Goal: Information Seeking & Learning: Learn about a topic

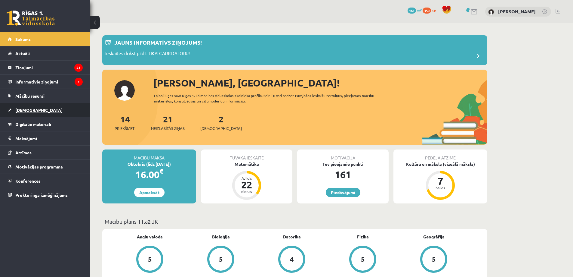
click at [44, 106] on link "[DEMOGRAPHIC_DATA]" at bounding box center [45, 110] width 75 height 14
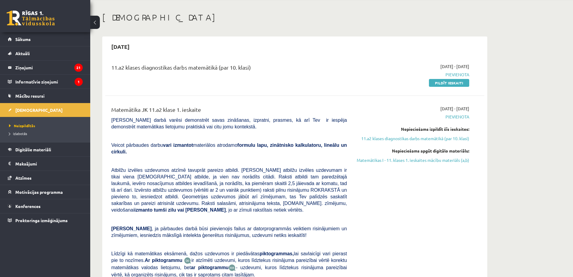
scroll to position [60, 0]
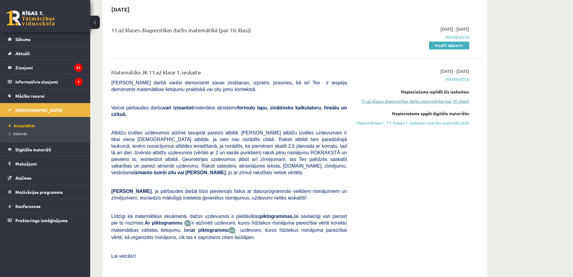
click at [441, 99] on link "11.a2 klases diagnostikas darbs matemātikā (par 10. klasi)" at bounding box center [412, 101] width 113 height 6
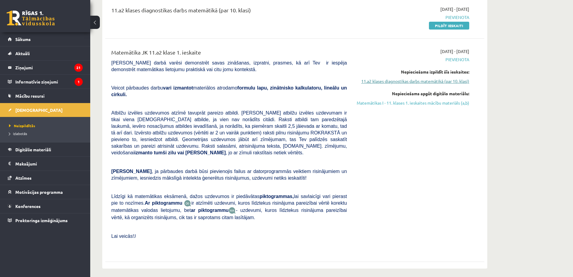
click at [430, 80] on link "11.a2 klases diagnostikas darbs matemātikā (par 10. klasi)" at bounding box center [412, 81] width 113 height 6
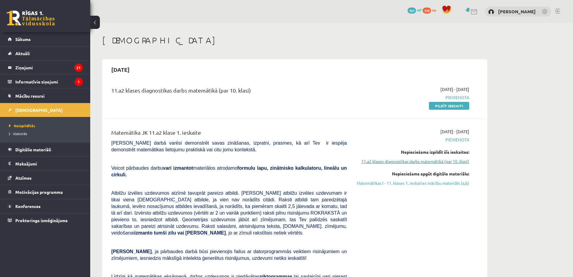
scroll to position [30, 0]
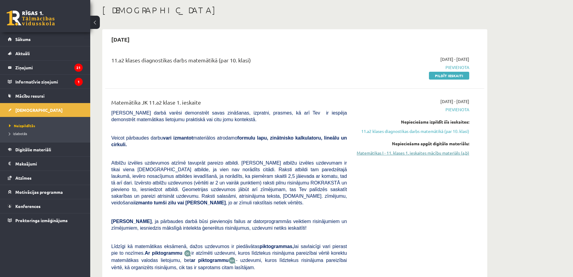
click at [423, 156] on link "Matemātikas I - 11. klases 1. ieskaites mācību materiāls (a,b)" at bounding box center [412, 153] width 113 height 6
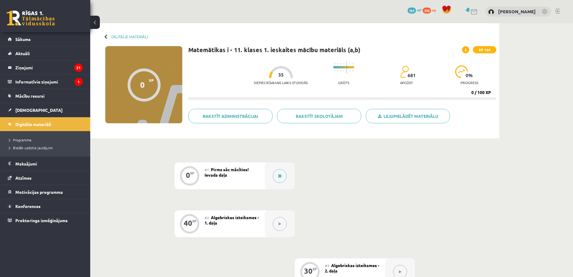
click at [244, 172] on div "#1 Pirms sāc mācīties! Ievada daļa" at bounding box center [235, 175] width 60 height 27
click at [273, 175] on button at bounding box center [280, 176] width 14 height 14
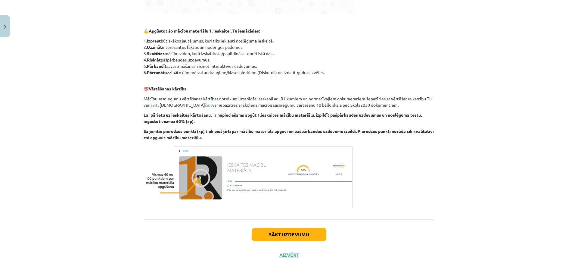
scroll to position [279, 0]
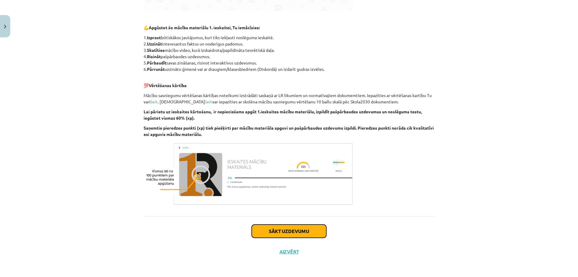
click at [259, 229] on button "Sākt uzdevumu" at bounding box center [289, 230] width 75 height 13
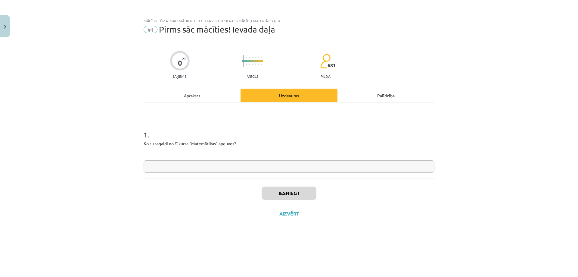
click at [364, 94] on div "Palīdzība" at bounding box center [385, 95] width 97 height 14
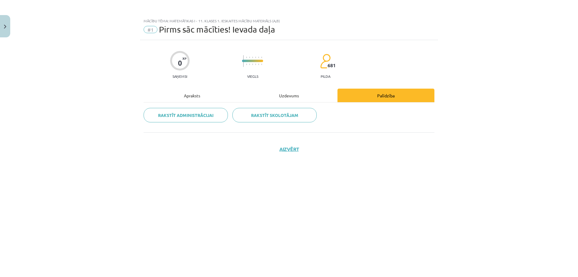
click at [288, 95] on div "Uzdevums" at bounding box center [288, 95] width 97 height 14
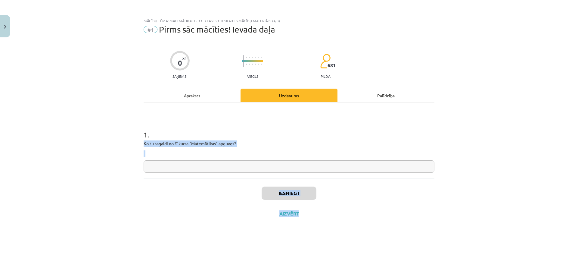
drag, startPoint x: 222, startPoint y: 137, endPoint x: 354, endPoint y: 203, distance: 146.8
click at [354, 203] on div "0 XP Saņemsi Viegls 681 pilda Apraksts Uzdevums Palīdzība 1 . Ko tu sagaidi no …" at bounding box center [289, 151] width 298 height 222
click at [220, 169] on input "text" at bounding box center [289, 166] width 291 height 12
click at [203, 96] on div "Apraksts" at bounding box center [192, 95] width 97 height 14
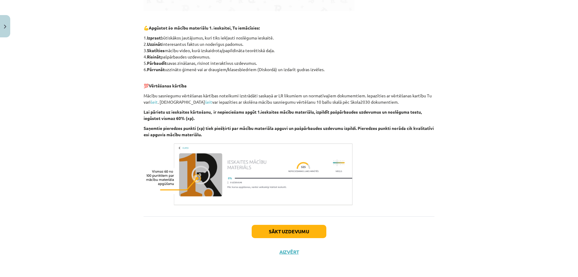
scroll to position [279, 0]
click at [300, 236] on button "Sākt uzdevumu" at bounding box center [289, 230] width 75 height 13
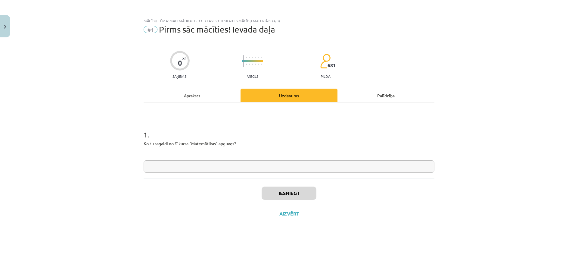
click at [393, 95] on div "Palīdzība" at bounding box center [385, 95] width 97 height 14
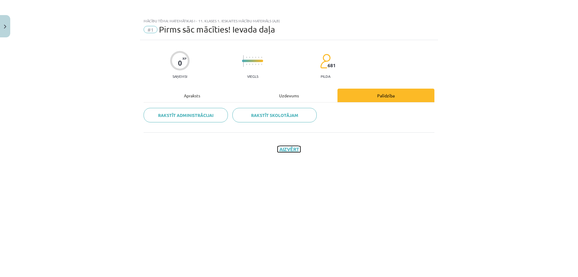
click at [290, 151] on button "Aizvērt" at bounding box center [288, 149] width 23 height 6
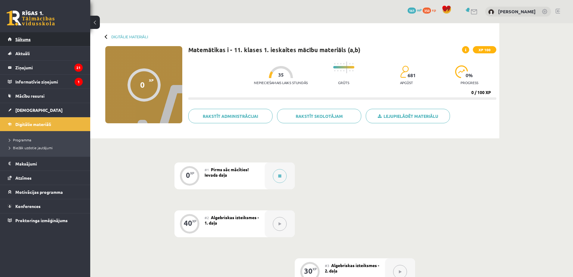
click at [36, 39] on link "Sākums" at bounding box center [45, 39] width 75 height 14
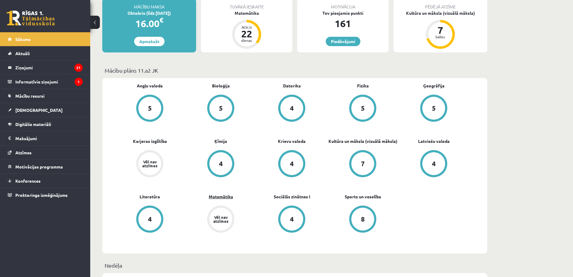
scroll to position [150, 0]
click at [364, 157] on div "7" at bounding box center [363, 163] width 23 height 23
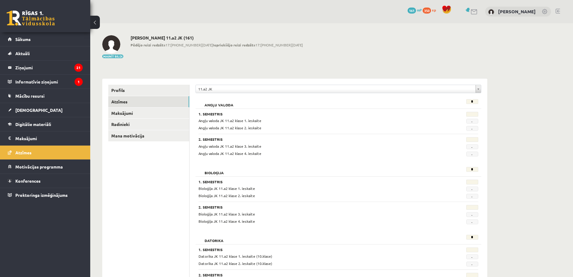
click at [358, 157] on div "Angļu valoda * 1. Semestris Angļu valoda JK 11.a2 klase 1. ieskaite - Angļu val…" at bounding box center [339, 128] width 286 height 65
click at [47, 71] on legend "Ziņojumi 21" at bounding box center [48, 67] width 67 height 14
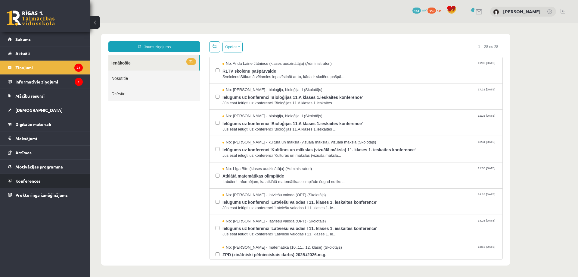
click at [38, 176] on link "Konferences" at bounding box center [45, 181] width 75 height 14
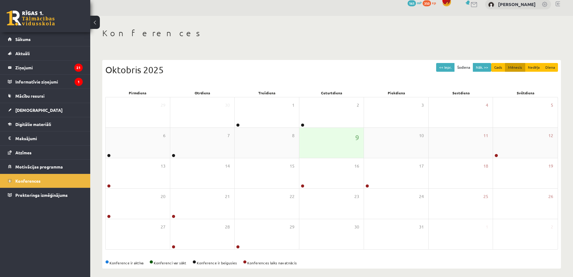
scroll to position [11, 0]
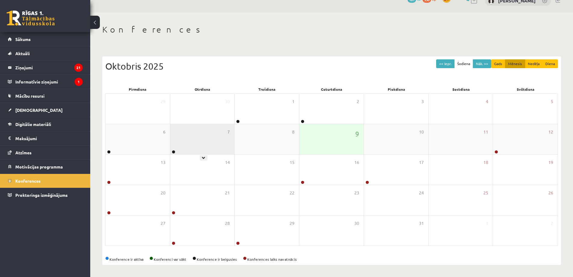
click at [187, 140] on div "7" at bounding box center [202, 139] width 64 height 30
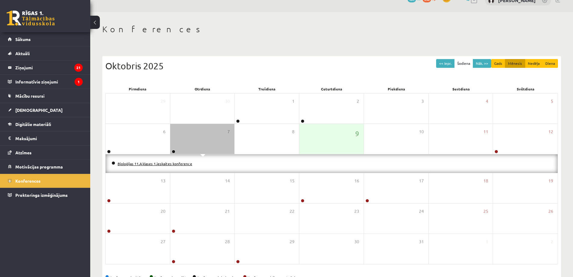
click at [161, 164] on link "Bioloģijas 11.A klases 1.ieskaites konference" at bounding box center [155, 163] width 75 height 5
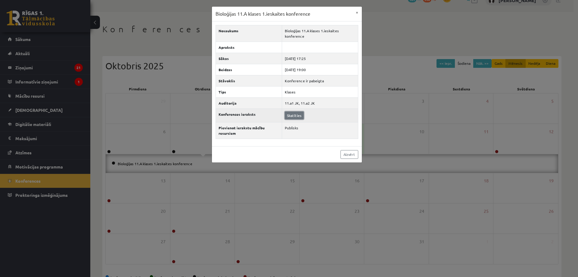
click at [296, 116] on link "Skatīties" at bounding box center [294, 115] width 19 height 8
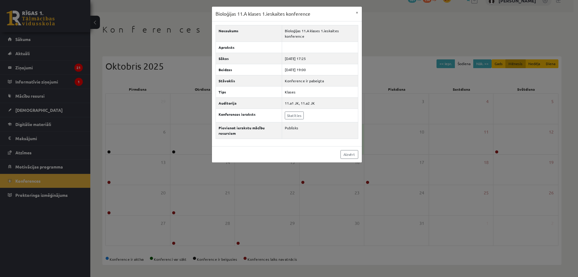
click at [197, 133] on div "Bioloģijas 11.A klases 1.ieskaites konference × Nosaukums Bioloģijas 11.A klase…" at bounding box center [289, 138] width 578 height 277
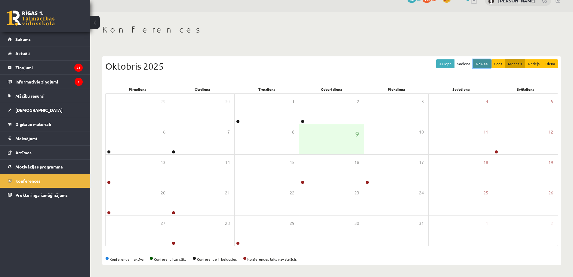
click at [479, 63] on button "Nāk. >>" at bounding box center [482, 63] width 18 height 9
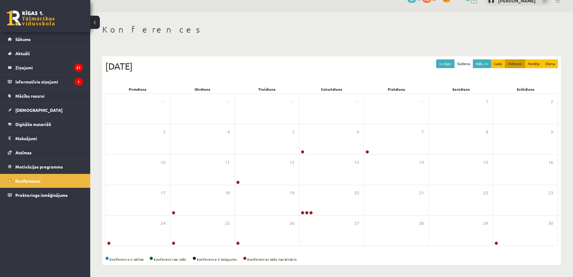
drag, startPoint x: 113, startPoint y: 259, endPoint x: 305, endPoint y: 252, distance: 192.7
click at [305, 252] on div "<< Iepr. Šodiena Nāk. >> Gads Mēnesis Nedēļa Diena Novembris 2025 Pirmdiena Otr…" at bounding box center [331, 160] width 459 height 208
click at [268, 183] on div "12" at bounding box center [267, 169] width 64 height 30
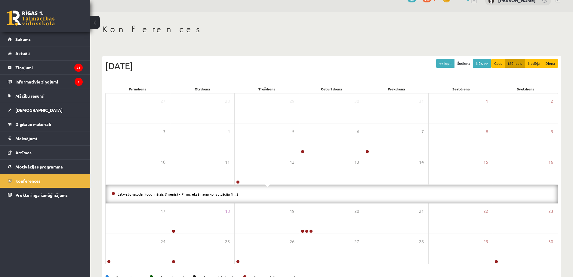
drag, startPoint x: 268, startPoint y: 185, endPoint x: 254, endPoint y: 200, distance: 19.8
click at [256, 200] on div "Latviešu valoda I (optimālais līmenis) - Pirms eksāmena konsultācija Nr. 2" at bounding box center [332, 193] width 452 height 19
click at [254, 195] on li "Latviešu valoda I (optimālais līmenis) - Pirms eksāmena konsultācija Nr. 2" at bounding box center [332, 194] width 440 height 7
click at [194, 31] on h1 "Konferences" at bounding box center [331, 29] width 459 height 10
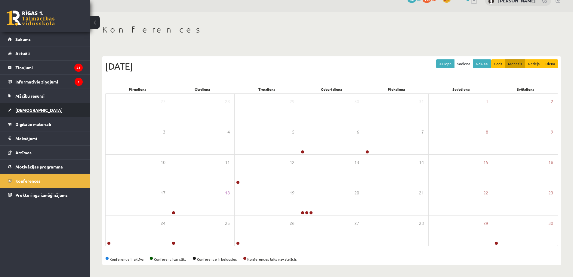
click at [28, 107] on link "[DEMOGRAPHIC_DATA]" at bounding box center [45, 110] width 75 height 14
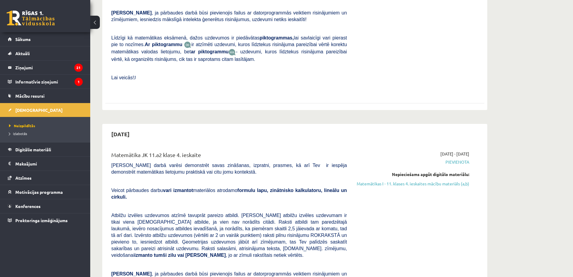
scroll to position [811, 0]
